Goal: Task Accomplishment & Management: Use online tool/utility

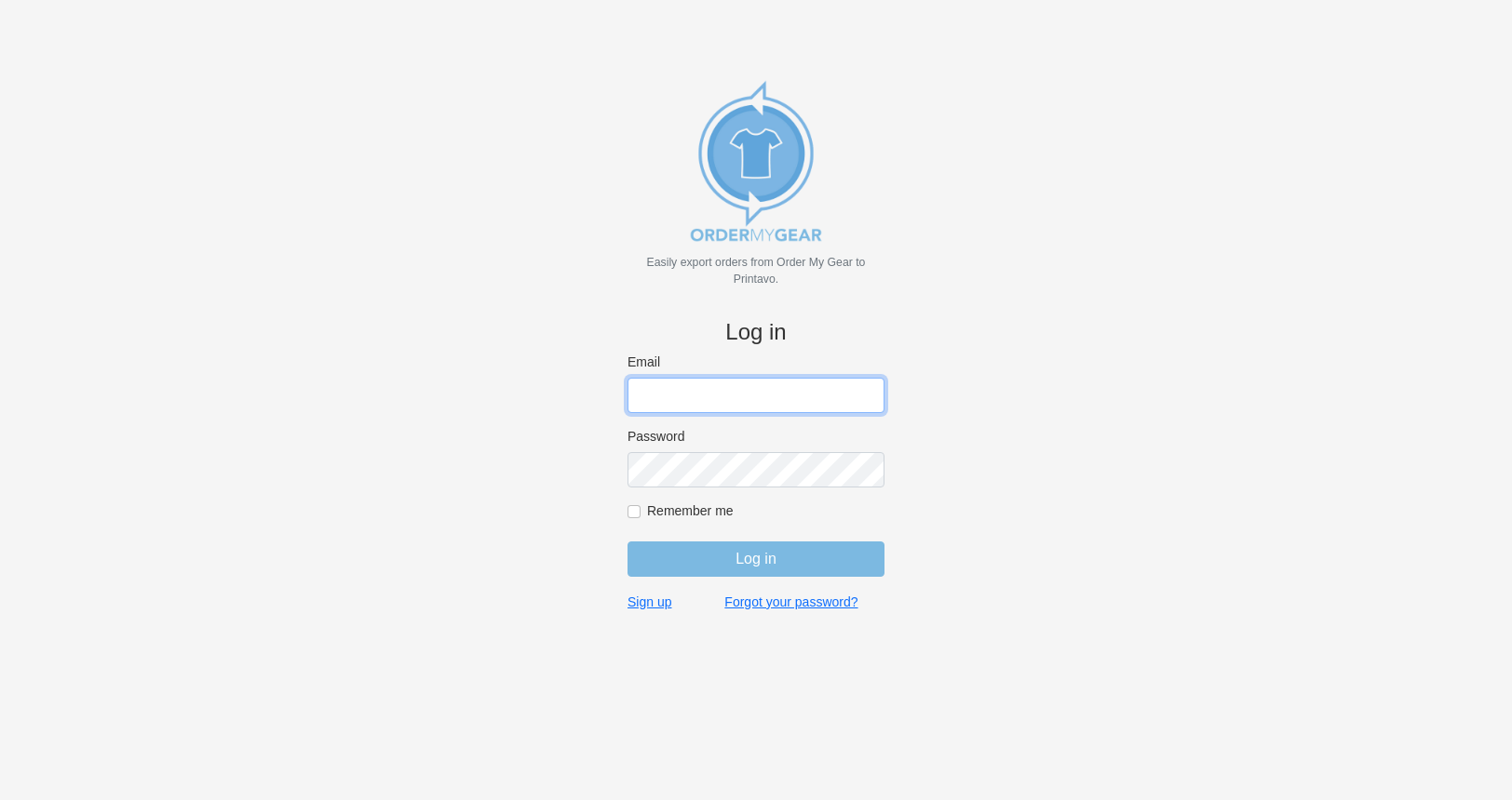
type input "gino@cishirts.com"
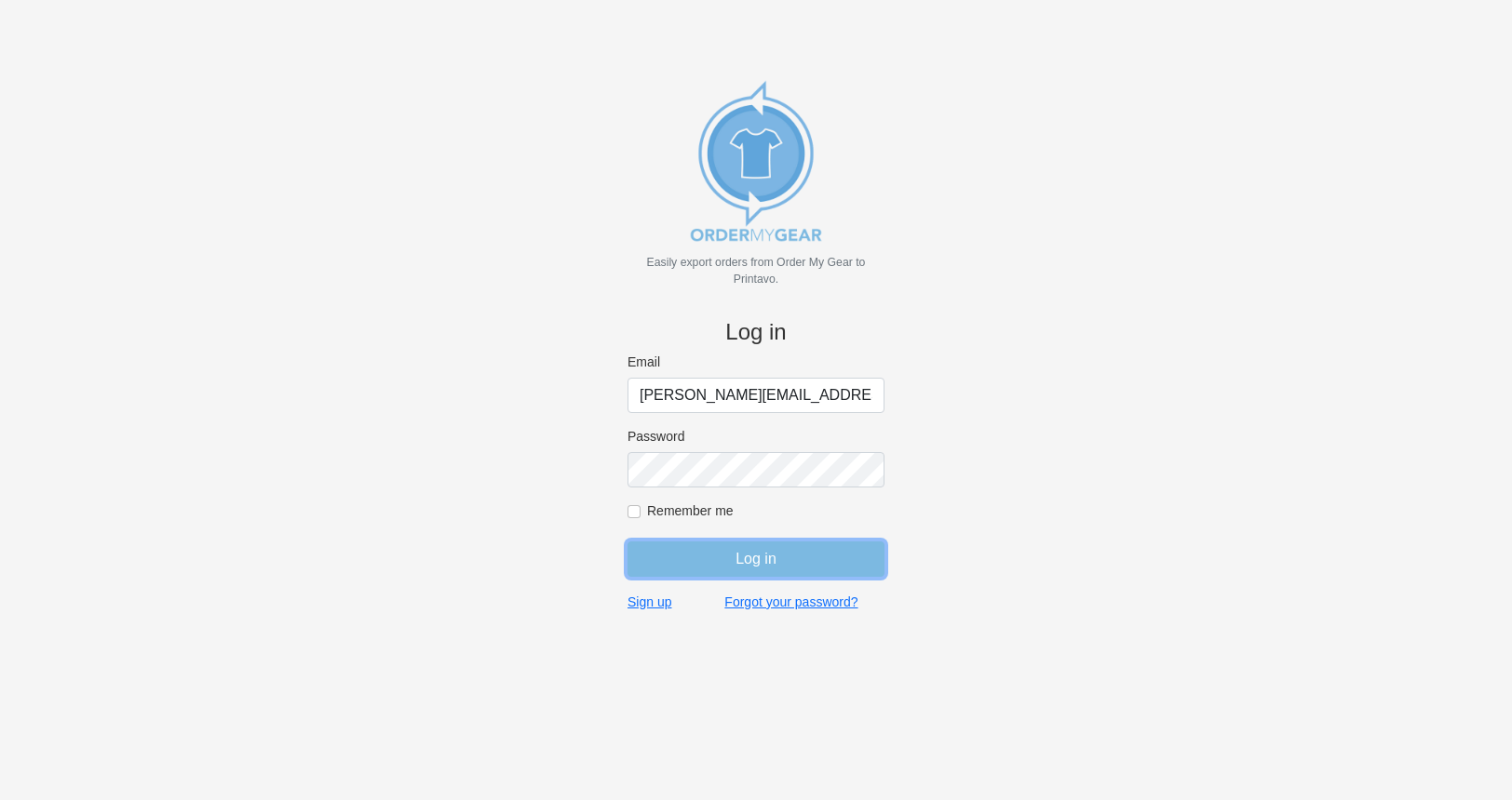
click at [738, 566] on input "Log in" at bounding box center [756, 559] width 257 height 35
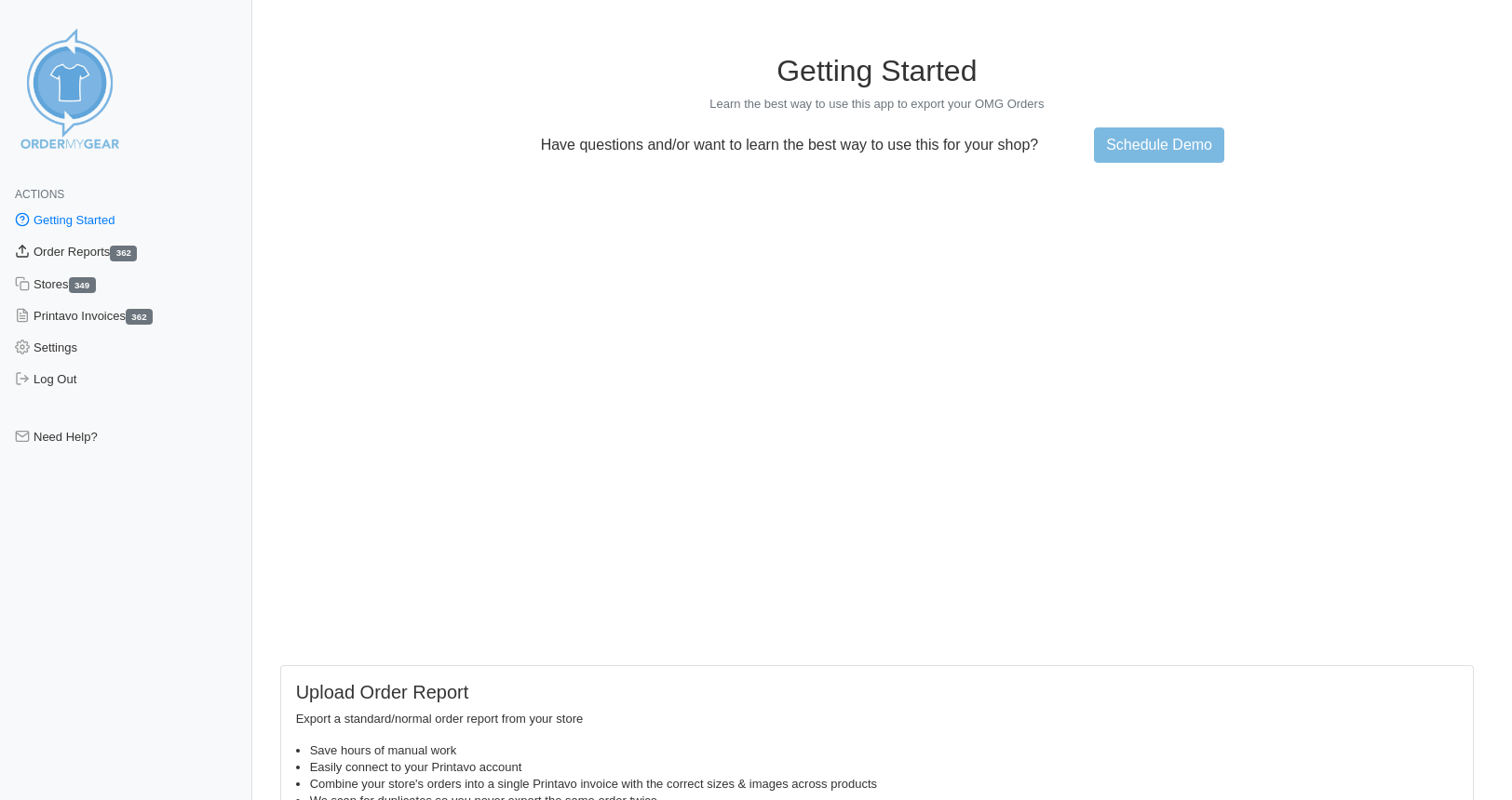
click at [104, 254] on link "Order Reports 362" at bounding box center [126, 251] width 252 height 32
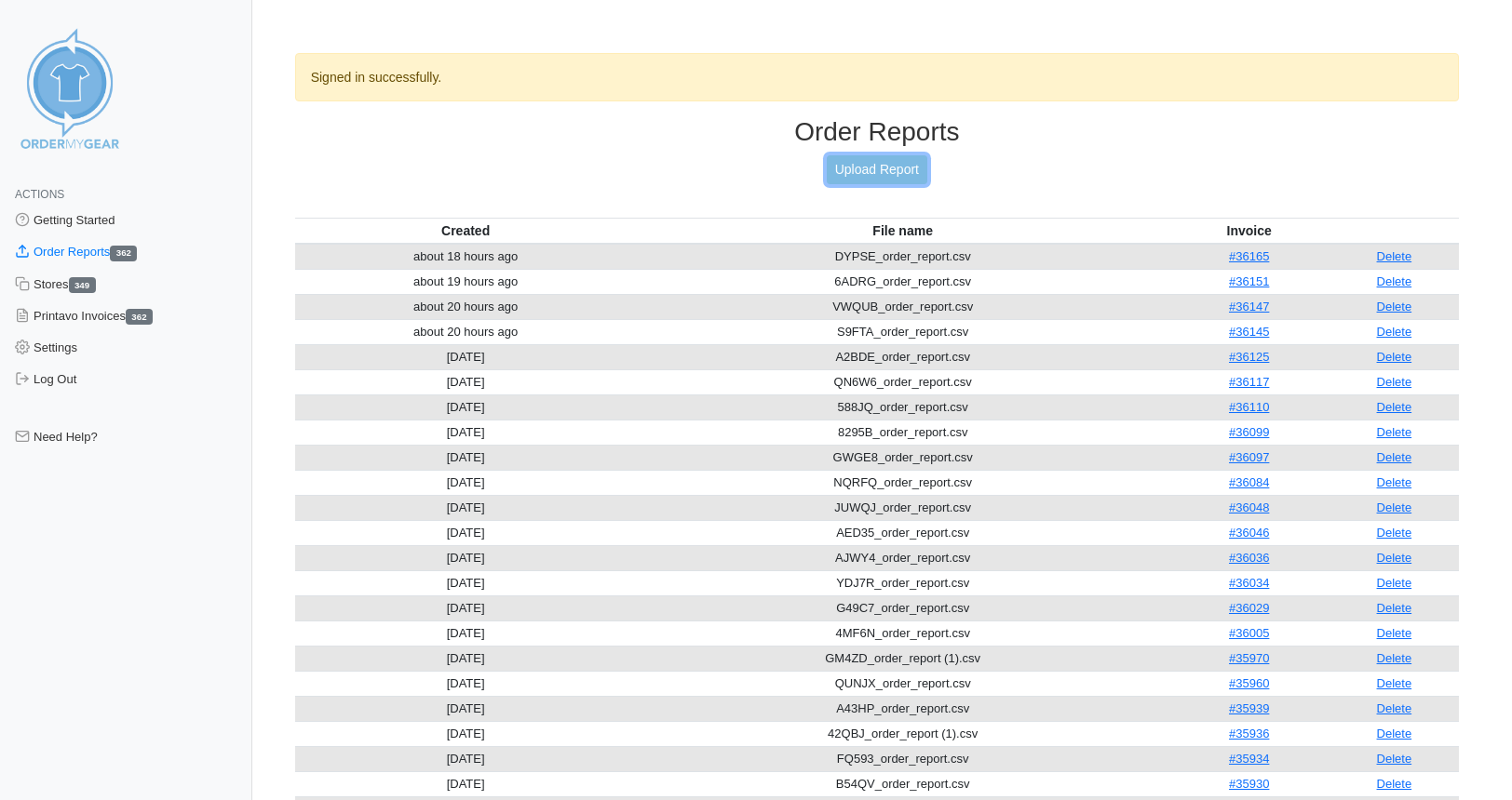
click at [877, 179] on link "Upload Report" at bounding box center [877, 170] width 101 height 29
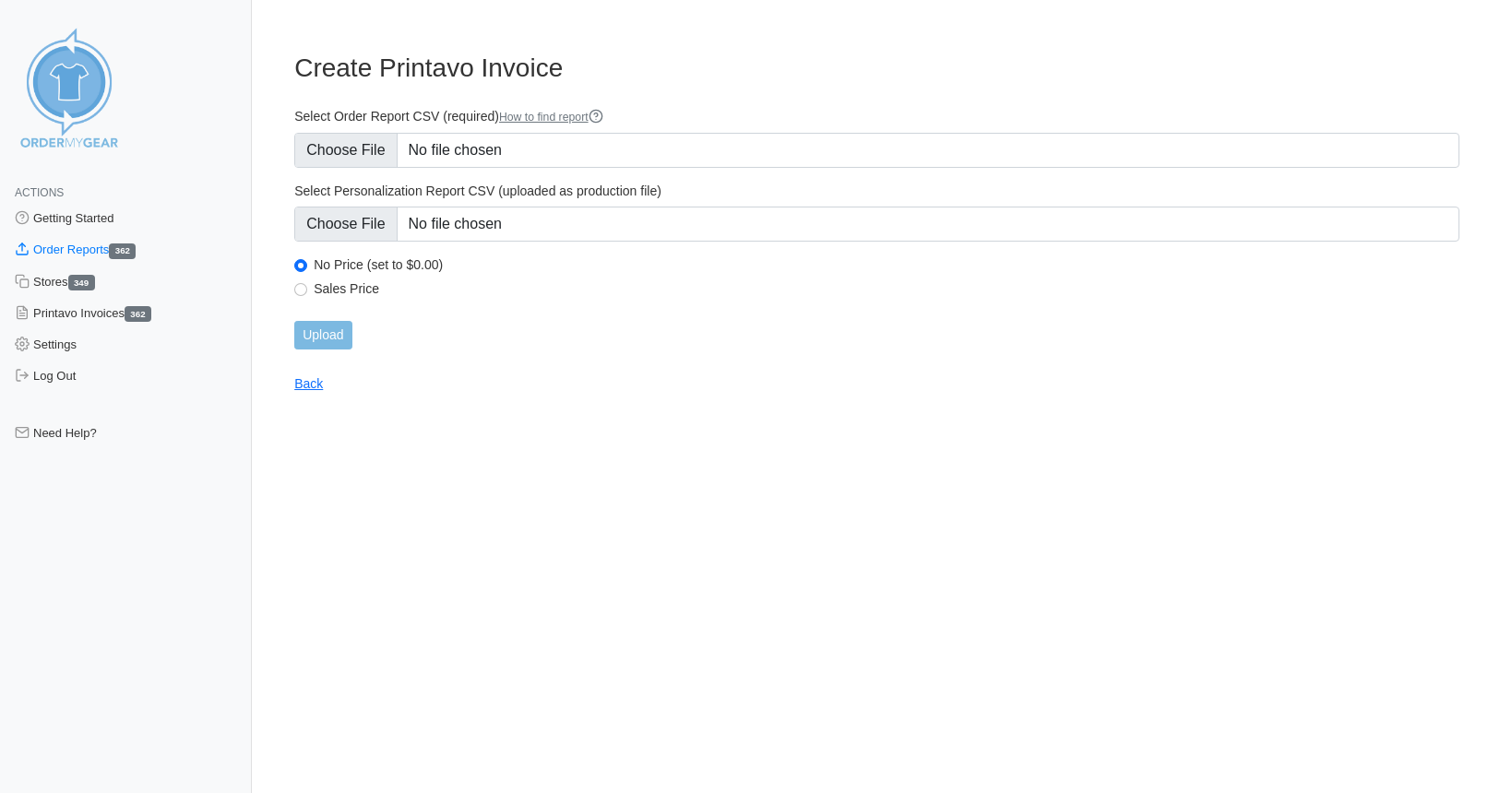
type input "C:\fakepath\7FQM7_order_report.csv"
click at [321, 339] on input "Upload" at bounding box center [322, 336] width 57 height 29
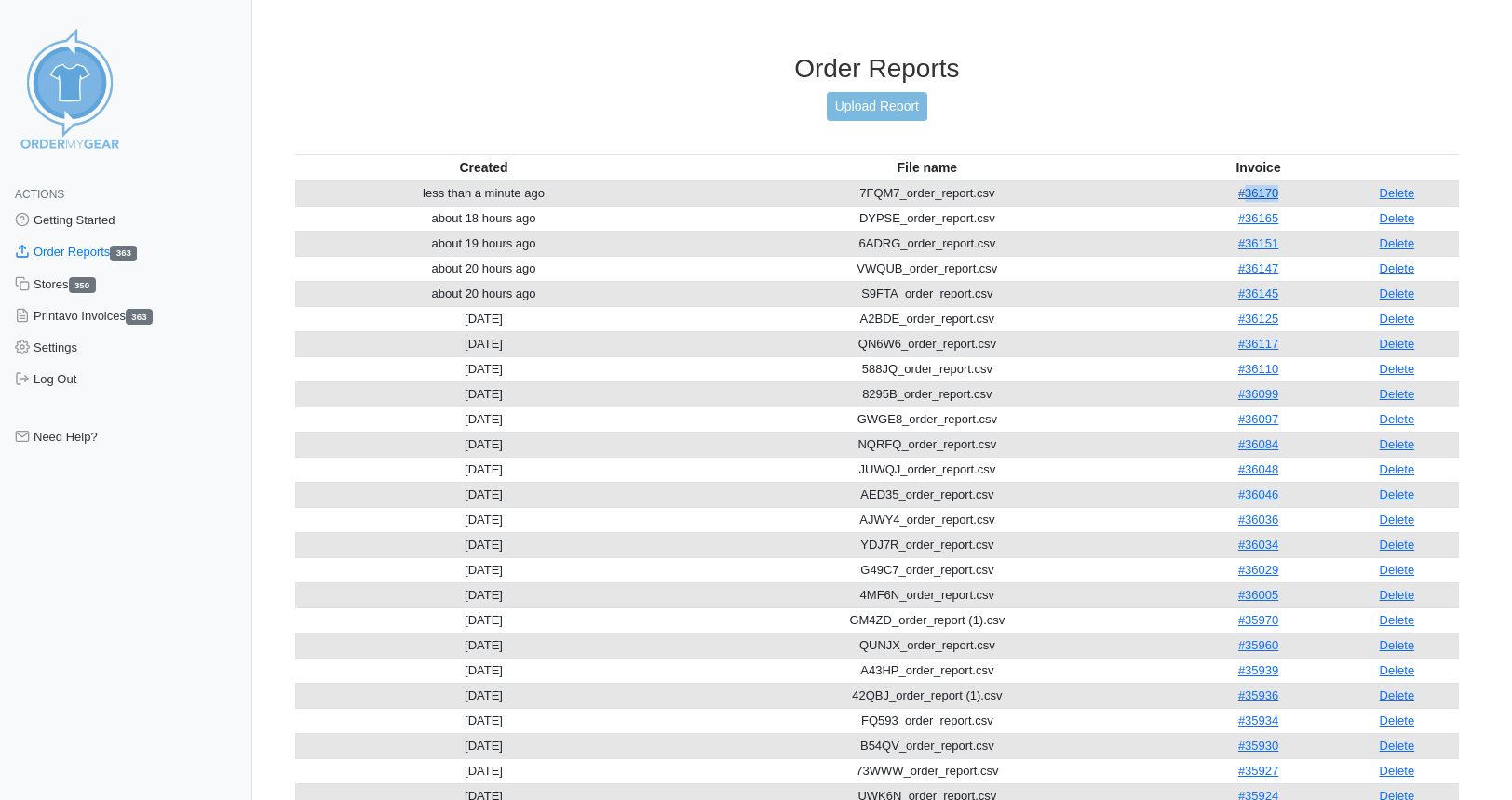
drag, startPoint x: 1285, startPoint y: 193, endPoint x: 1240, endPoint y: 195, distance: 45.0
click at [1240, 195] on td "#36170" at bounding box center [1257, 193] width 152 height 26
copy link "36170"
